Goal: Navigation & Orientation: Find specific page/section

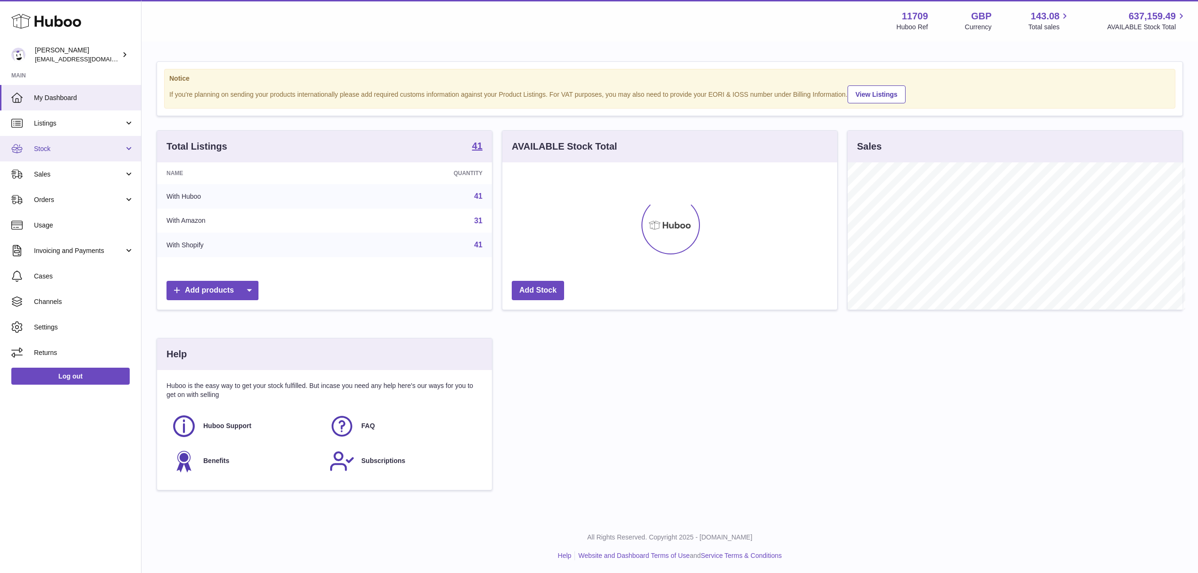
scroll to position [471515, 471328]
click at [51, 127] on span "Listings" at bounding box center [79, 123] width 90 height 9
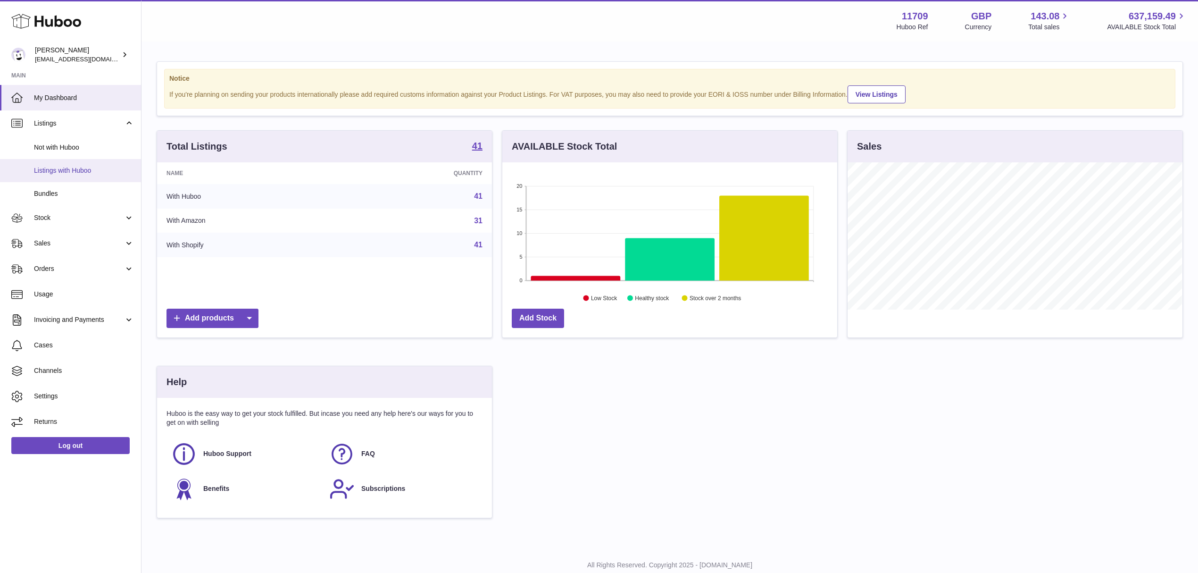
click at [44, 164] on link "Listings with Huboo" at bounding box center [70, 170] width 141 height 23
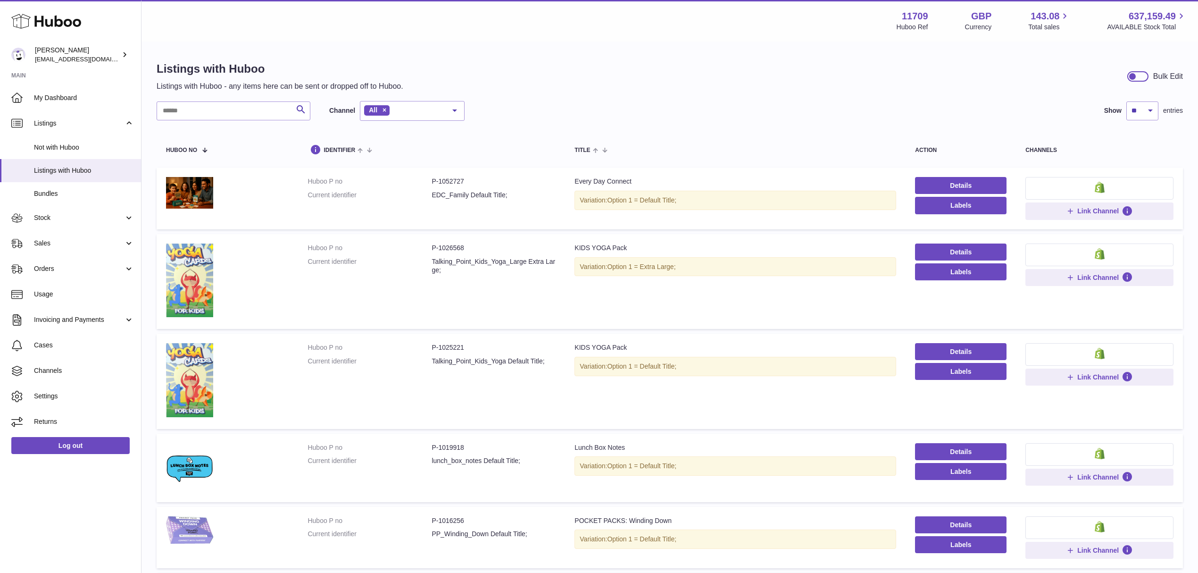
click at [1057, 82] on div "Listings with Huboo Listings with Huboo - any items here can be sent or dropped…" at bounding box center [670, 76] width 1026 height 30
